Goal: Task Accomplishment & Management: Manage account settings

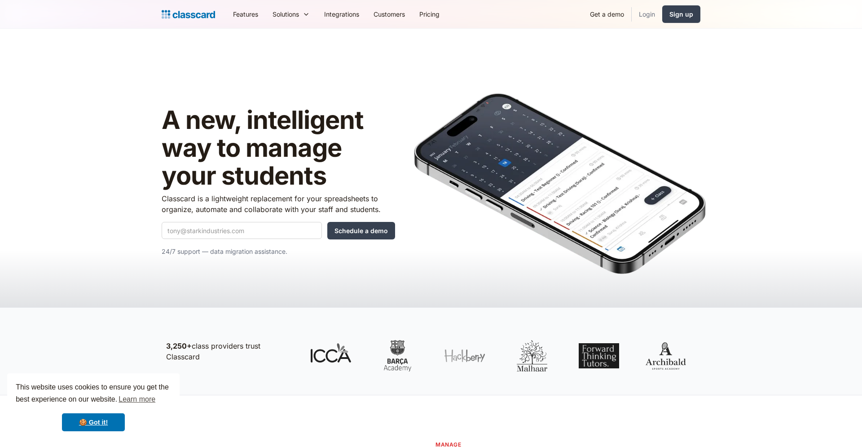
click at [639, 14] on link "Login" at bounding box center [647, 14] width 31 height 20
click at [654, 13] on link "Login" at bounding box center [647, 14] width 31 height 20
